Goal: Task Accomplishment & Management: Use online tool/utility

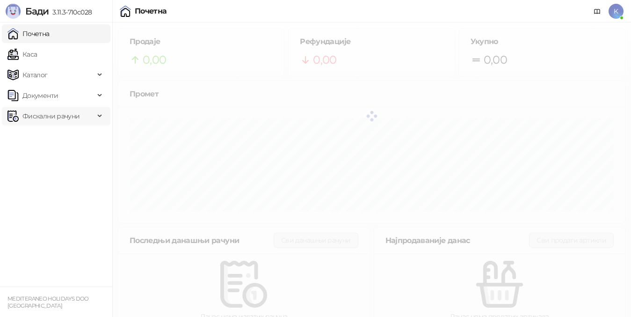
click at [65, 118] on span "Фискални рачуни" at bounding box center [50, 116] width 57 height 19
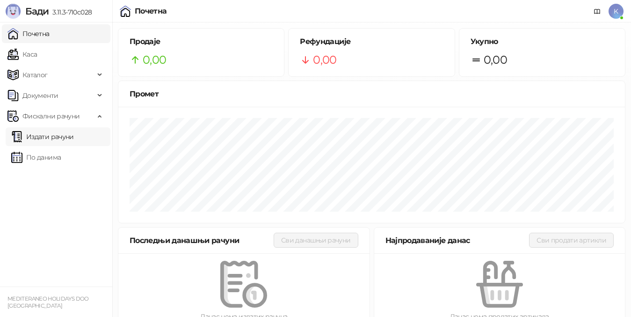
click at [71, 132] on link "Издати рачуни" at bounding box center [42, 136] width 63 height 19
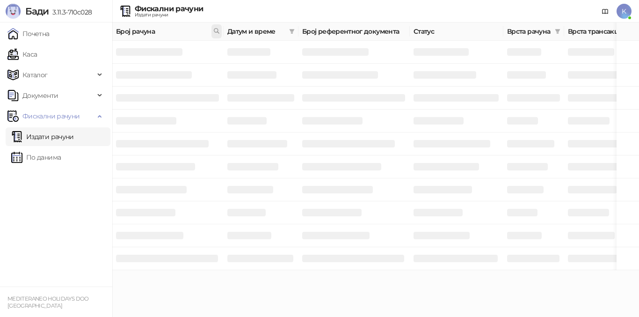
click at [214, 29] on icon at bounding box center [216, 31] width 7 height 7
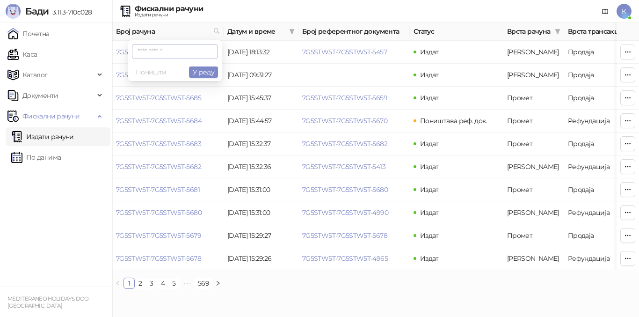
click at [147, 51] on input "text" at bounding box center [175, 51] width 86 height 15
click at [205, 74] on button "У реду" at bounding box center [203, 71] width 29 height 11
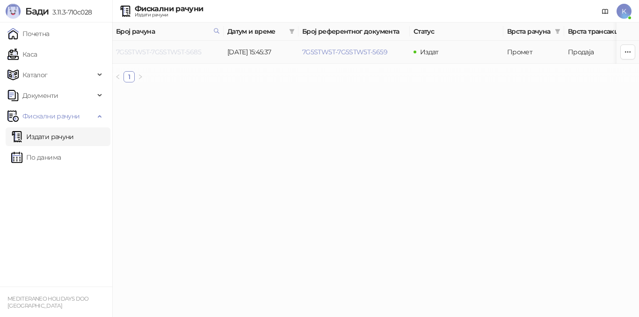
click at [187, 54] on link "7G5STW5T-7G5STW5T-5685" at bounding box center [158, 52] width 85 height 8
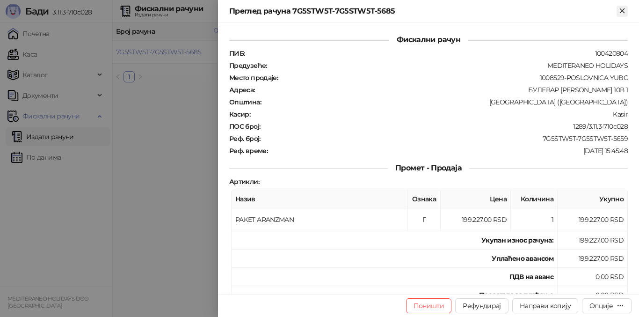
click at [625, 12] on icon "Close" at bounding box center [622, 11] width 8 height 8
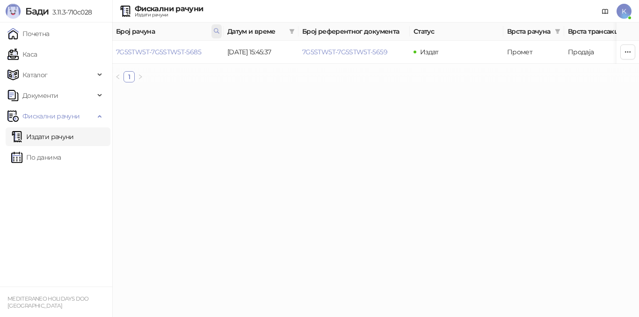
click at [218, 30] on icon at bounding box center [216, 31] width 7 height 7
click at [198, 72] on button "У реду" at bounding box center [203, 71] width 29 height 11
click at [183, 49] on link "7G5STW5T-7G5STW5T-5653" at bounding box center [158, 52] width 85 height 8
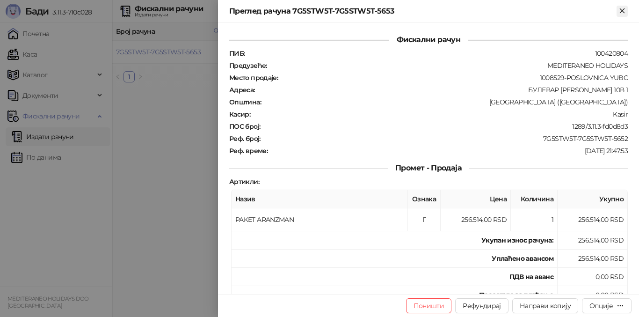
click at [623, 11] on icon "Close" at bounding box center [622, 10] width 4 height 4
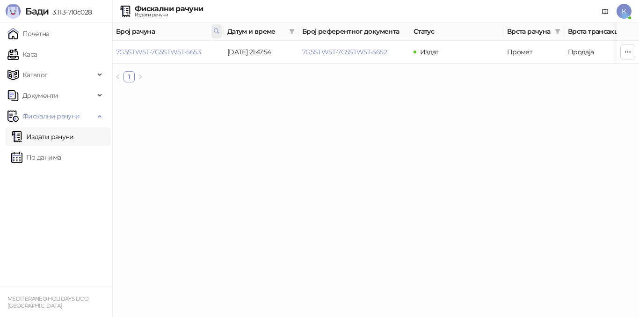
click at [220, 32] on icon at bounding box center [216, 31] width 7 height 7
type input "****"
click at [215, 74] on button "У реду" at bounding box center [203, 71] width 29 height 11
click at [189, 53] on link "7G5STW5T-7G5STW5T-5672" at bounding box center [158, 52] width 85 height 8
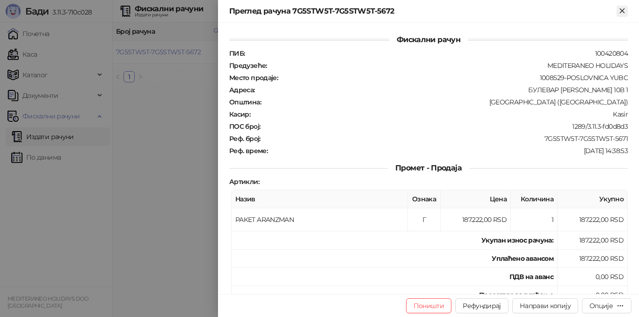
click at [619, 8] on icon "Close" at bounding box center [622, 11] width 8 height 8
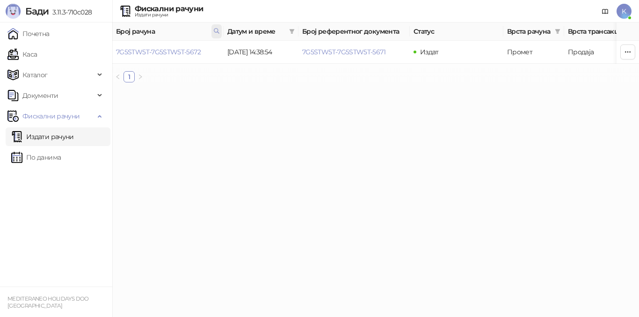
click at [221, 31] on span at bounding box center [217, 31] width 10 height 14
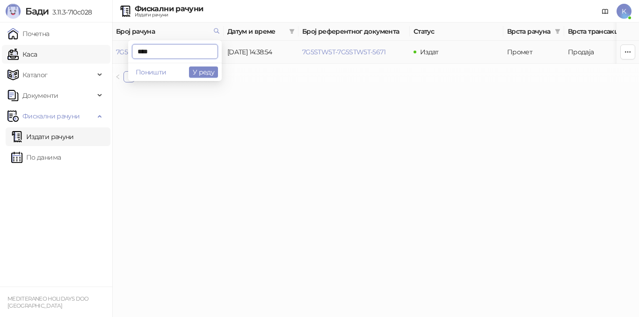
drag, startPoint x: 157, startPoint y: 52, endPoint x: 95, endPoint y: 47, distance: 62.5
click at [98, 50] on body "[PERSON_NAME] 3.11.3-710c028 Почетна Каса Каталог Документи Фискални рачуни Изд…" at bounding box center [319, 45] width 639 height 90
click at [206, 72] on button "У реду" at bounding box center [203, 71] width 29 height 11
click at [188, 54] on link "7G5STW5T-7G5STW5T-5668" at bounding box center [159, 52] width 86 height 8
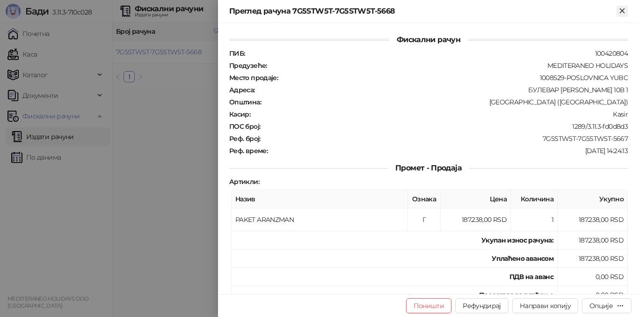
click at [622, 12] on icon "Close" at bounding box center [622, 11] width 8 height 8
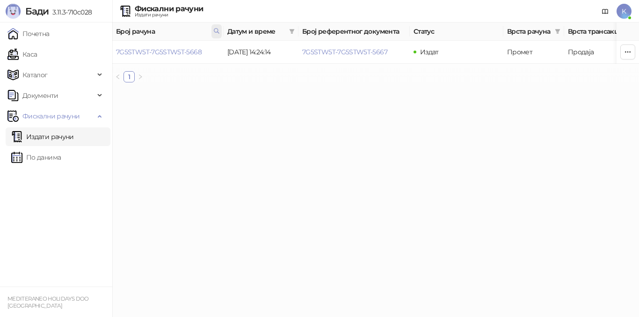
click at [216, 30] on icon at bounding box center [216, 31] width 7 height 7
click at [204, 73] on button "У реду" at bounding box center [203, 71] width 29 height 11
click at [190, 51] on link "7G5STW5T-7G5STW5T-5679" at bounding box center [158, 52] width 85 height 8
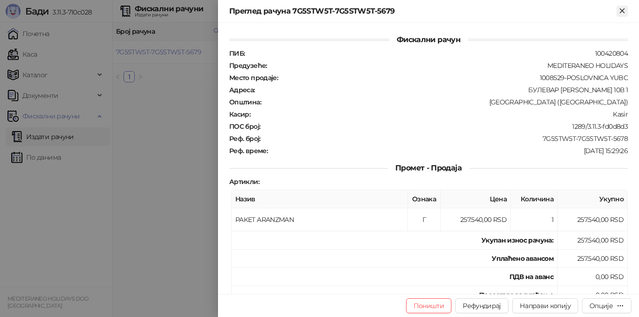
click at [620, 14] on icon "Close" at bounding box center [622, 11] width 8 height 8
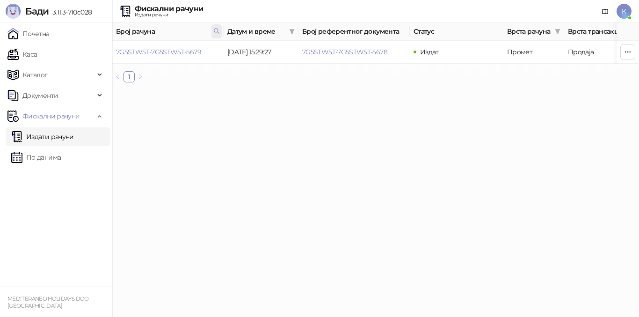
click at [213, 30] on span at bounding box center [217, 31] width 10 height 14
click at [215, 72] on button "У реду" at bounding box center [203, 71] width 29 height 11
click at [191, 48] on link "7G5STW5T-7G5STW5T-5681" at bounding box center [158, 52] width 84 height 8
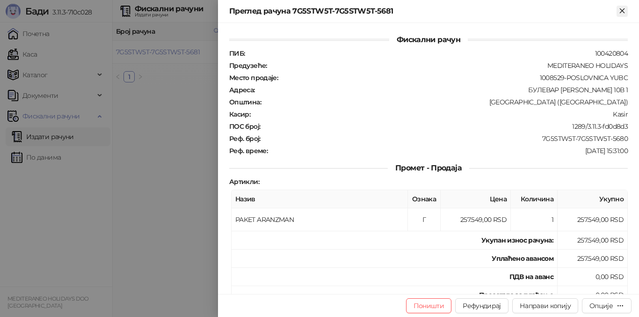
click at [621, 10] on icon "Close" at bounding box center [622, 11] width 8 height 8
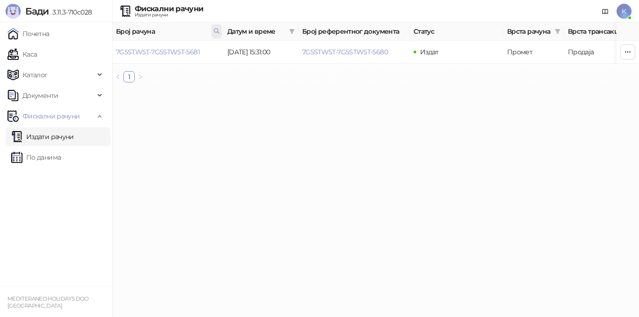
click at [221, 30] on span at bounding box center [217, 31] width 10 height 14
click at [210, 73] on button "У реду" at bounding box center [203, 71] width 29 height 11
click at [195, 53] on link "7G5STW5T-7G5STW5T-5683" at bounding box center [158, 52] width 85 height 8
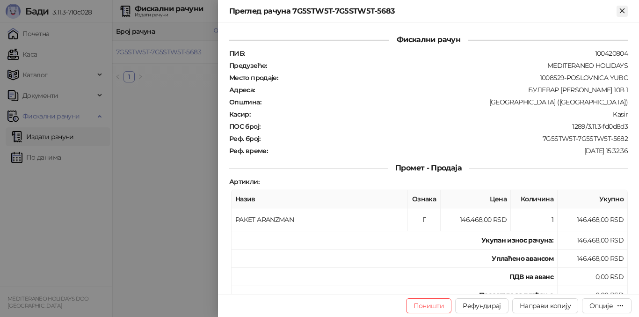
click at [626, 9] on icon "Close" at bounding box center [622, 11] width 8 height 8
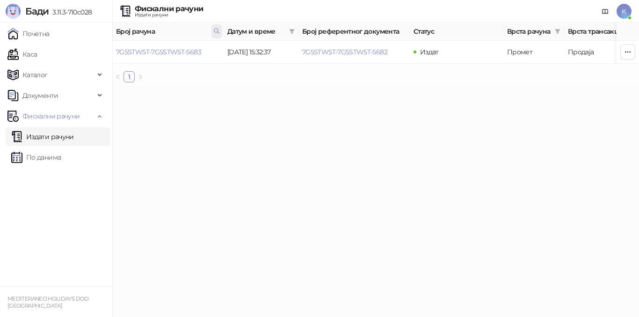
click at [215, 35] on span at bounding box center [217, 31] width 10 height 14
type input "****"
click at [213, 71] on button "У реду" at bounding box center [203, 71] width 29 height 11
click at [175, 54] on link "7G5STW5T-7G5STW5T-5674" at bounding box center [158, 52] width 85 height 8
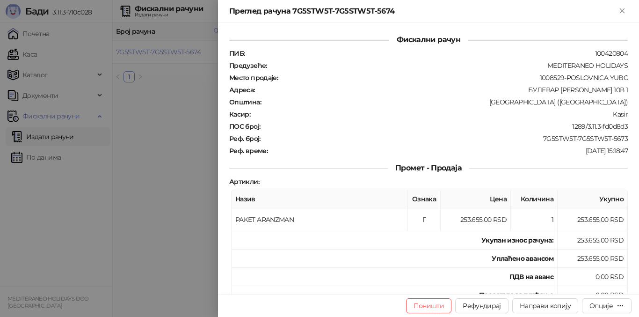
click at [623, 5] on div "Преглед рачуна 7G5STW5T-7G5STW5T-5674" at bounding box center [428, 11] width 421 height 23
click at [624, 7] on icon "Close" at bounding box center [622, 11] width 8 height 8
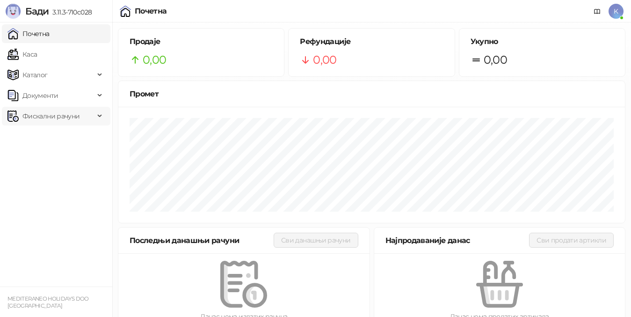
click at [25, 122] on span "Фискални рачуни" at bounding box center [50, 116] width 57 height 19
click at [64, 142] on link "Издати рачуни" at bounding box center [42, 136] width 63 height 19
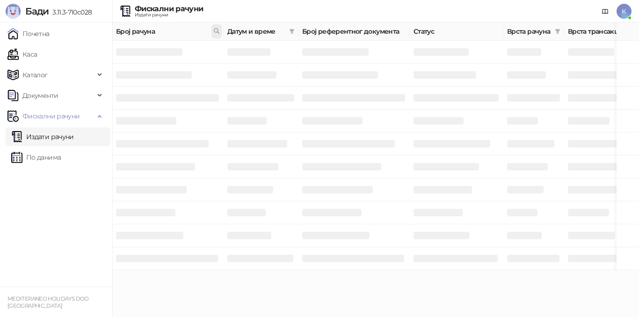
click at [219, 29] on icon at bounding box center [216, 31] width 7 height 7
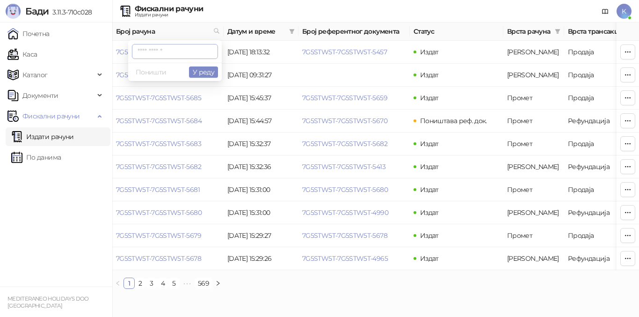
click at [154, 52] on input "text" at bounding box center [175, 51] width 86 height 15
click at [208, 72] on button "У реду" at bounding box center [203, 71] width 29 height 11
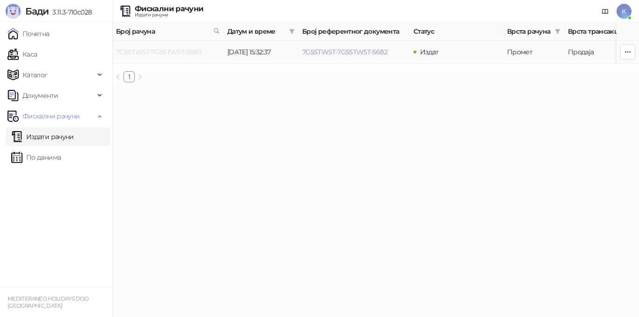
click at [177, 54] on link "7G5STW5T-7G5STW5T-5683" at bounding box center [158, 52] width 85 height 8
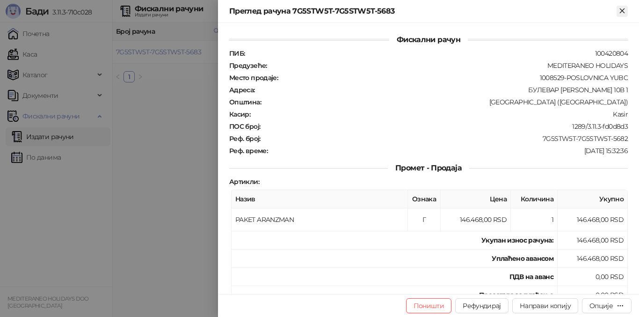
click at [626, 8] on icon "Close" at bounding box center [622, 11] width 8 height 8
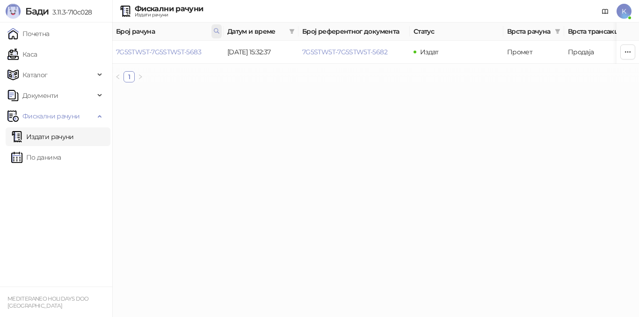
click at [216, 32] on icon at bounding box center [216, 31] width 7 height 7
type input "****"
click at [185, 52] on link "7G5STW5T-7G5STW5T-5679" at bounding box center [158, 52] width 85 height 8
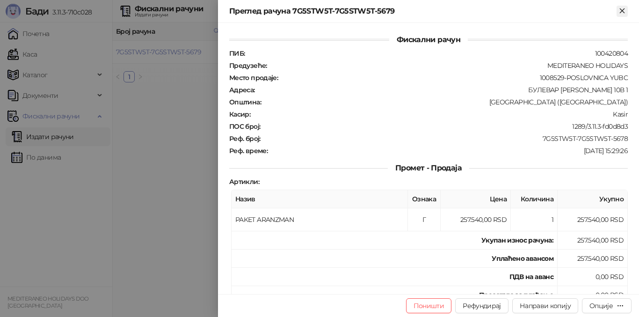
click at [627, 15] on button "Close" at bounding box center [622, 11] width 11 height 11
